Goal: Information Seeking & Learning: Learn about a topic

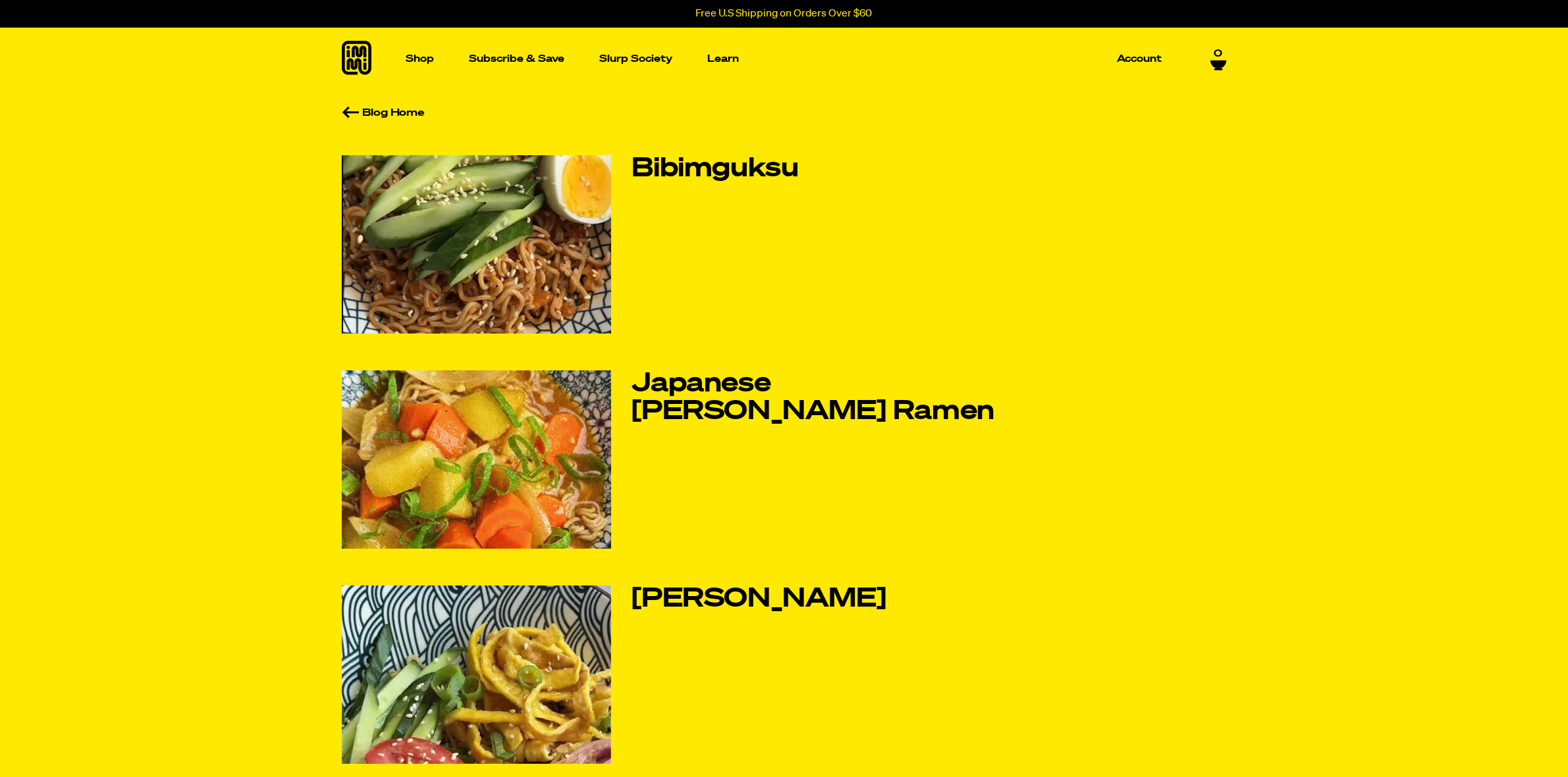
click at [584, 251] on img at bounding box center [477, 245] width 269 height 179
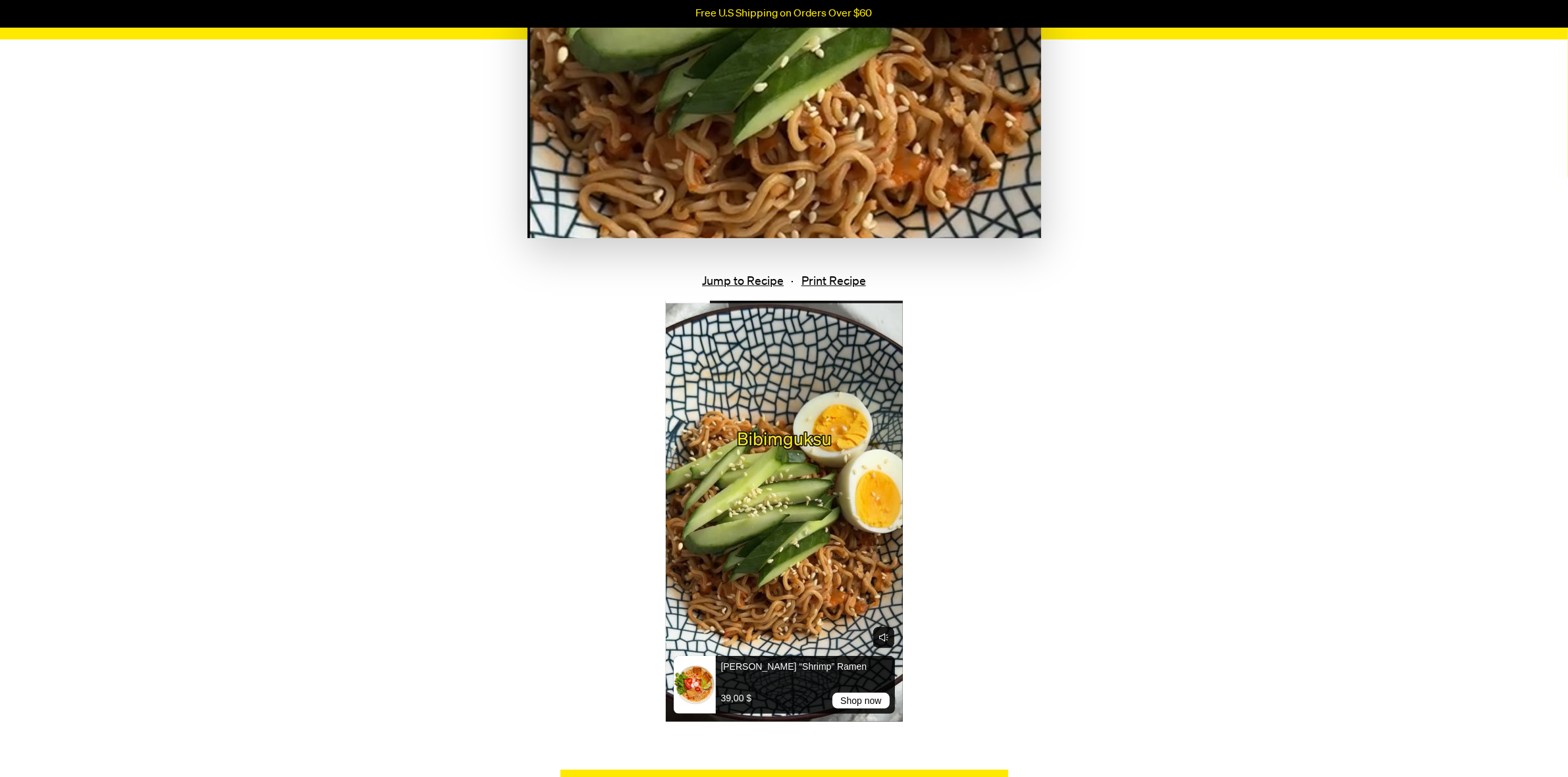
scroll to position [329, 0]
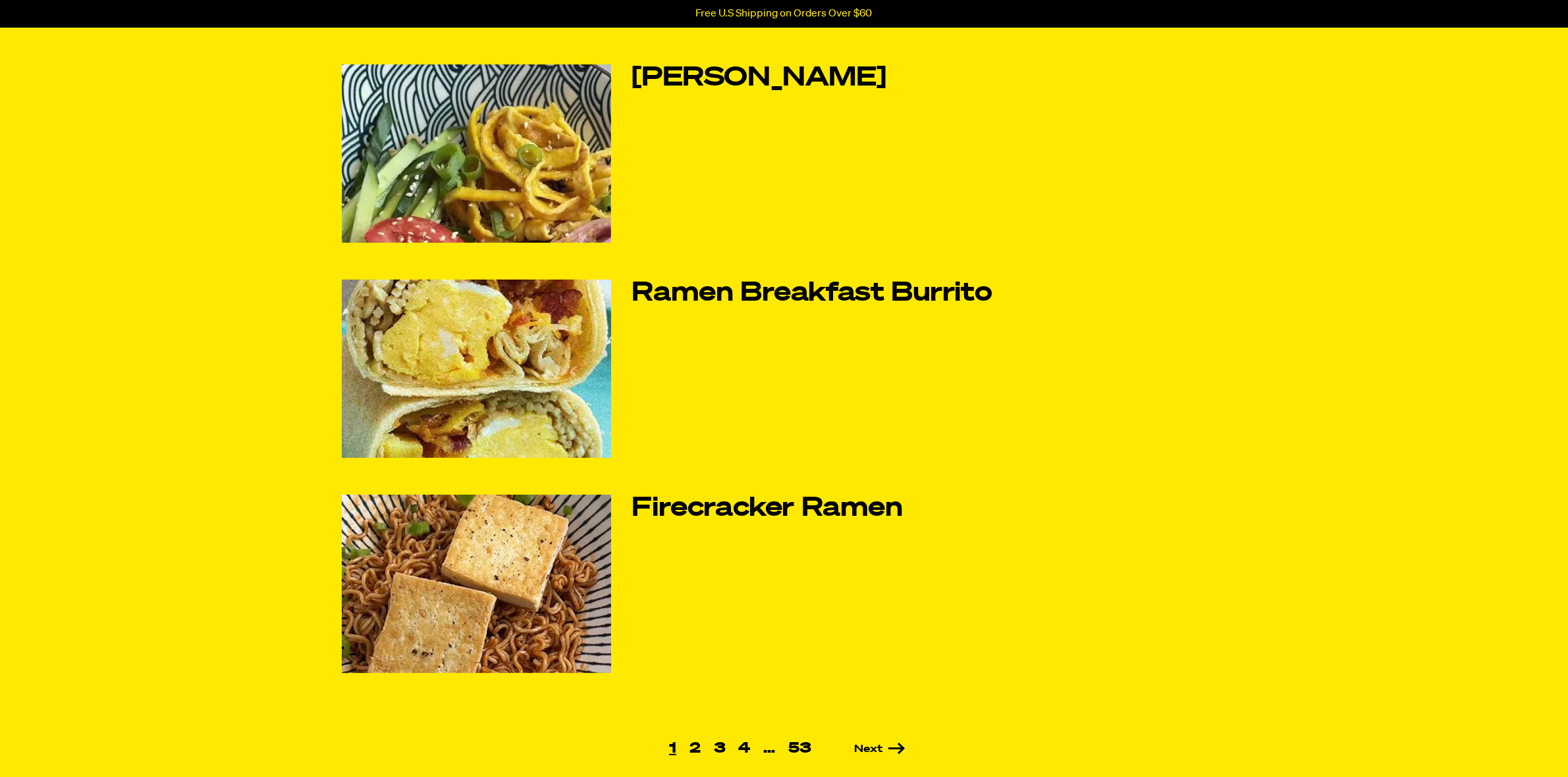
scroll to position [524, 0]
